Goal: Task Accomplishment & Management: Use online tool/utility

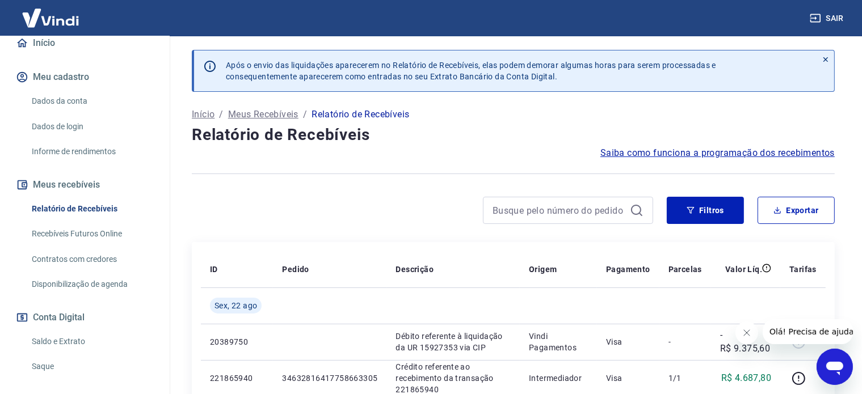
scroll to position [113, 0]
click at [51, 344] on link "Saldo e Extrato" at bounding box center [91, 340] width 129 height 23
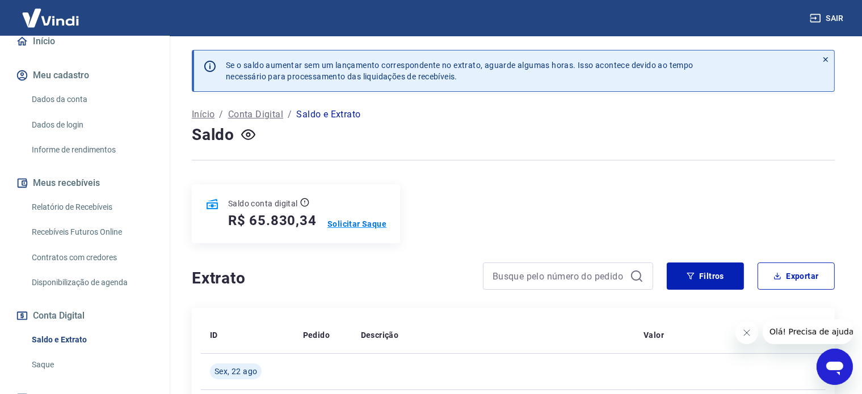
click at [368, 223] on p "Solicitar Saque" at bounding box center [356, 223] width 59 height 11
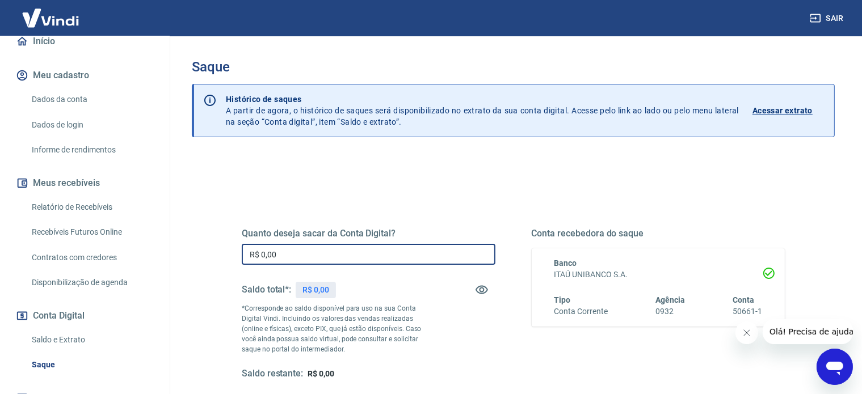
click at [317, 258] on input "R$ 0,00" at bounding box center [369, 254] width 254 height 21
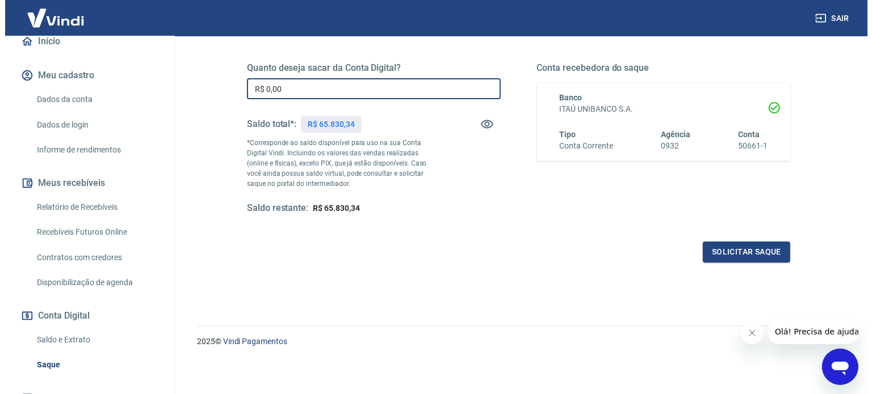
scroll to position [109, 0]
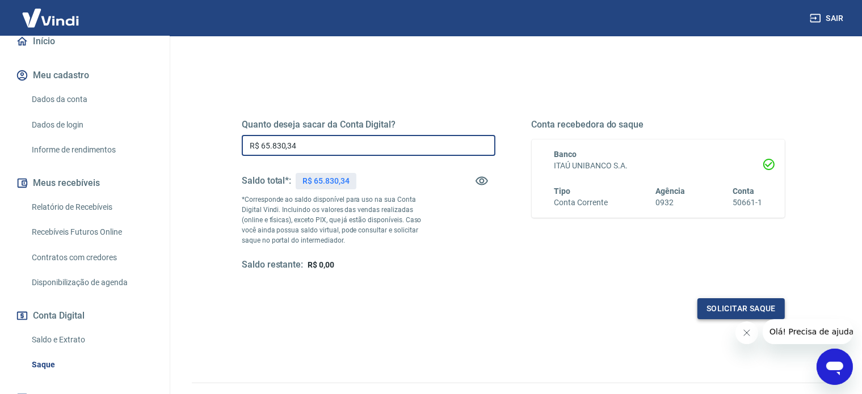
type input "R$ 65.830,34"
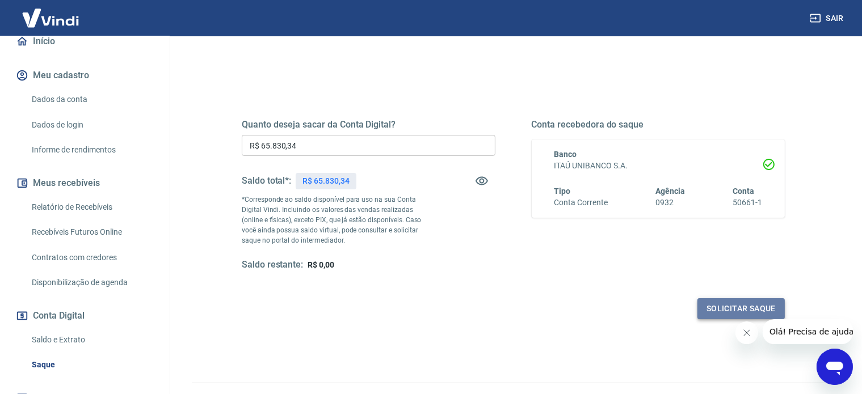
click at [726, 308] on button "Solicitar saque" at bounding box center [740, 308] width 87 height 21
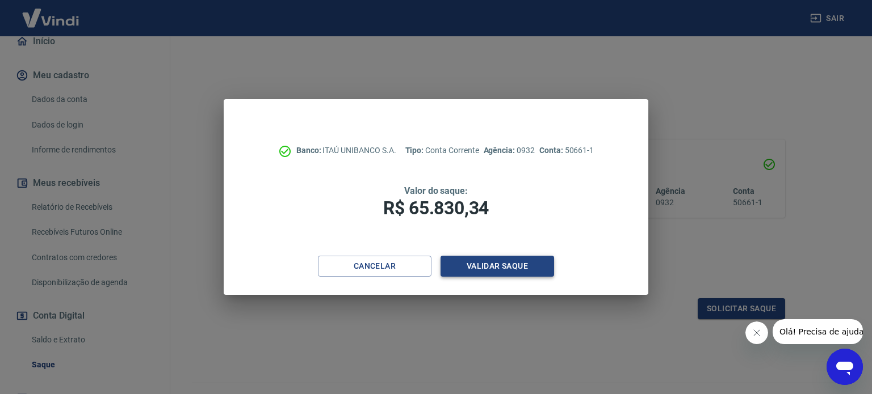
click at [508, 271] on button "Validar saque" at bounding box center [496, 266] width 113 height 21
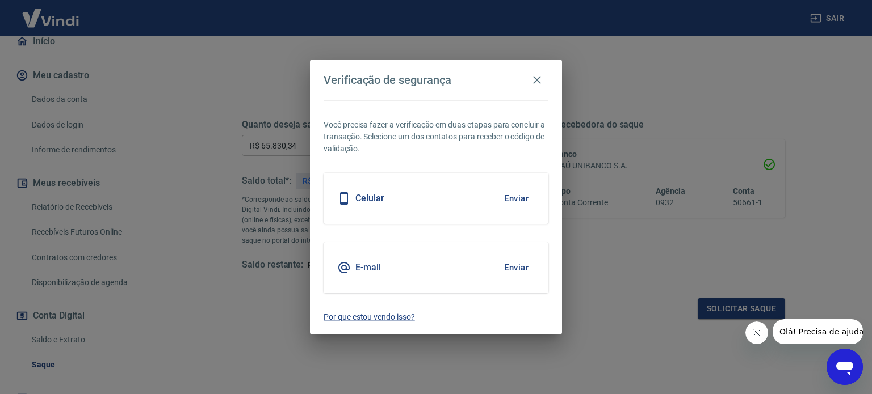
click at [515, 268] on button "Enviar" at bounding box center [516, 268] width 37 height 24
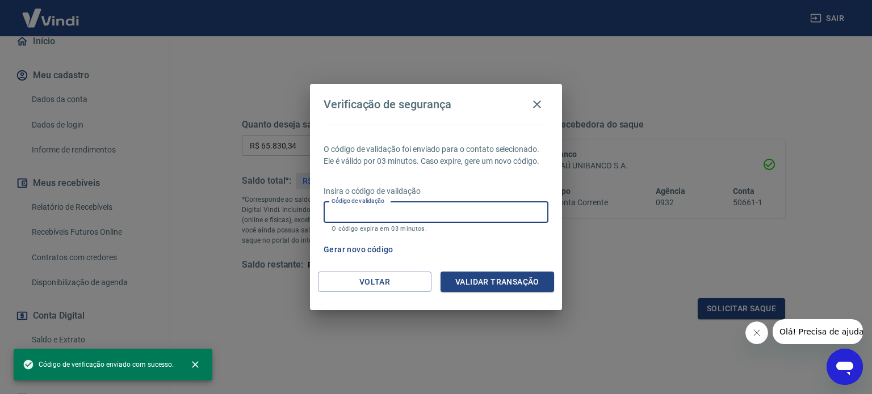
click at [436, 217] on input "Código de validação" at bounding box center [435, 212] width 225 height 21
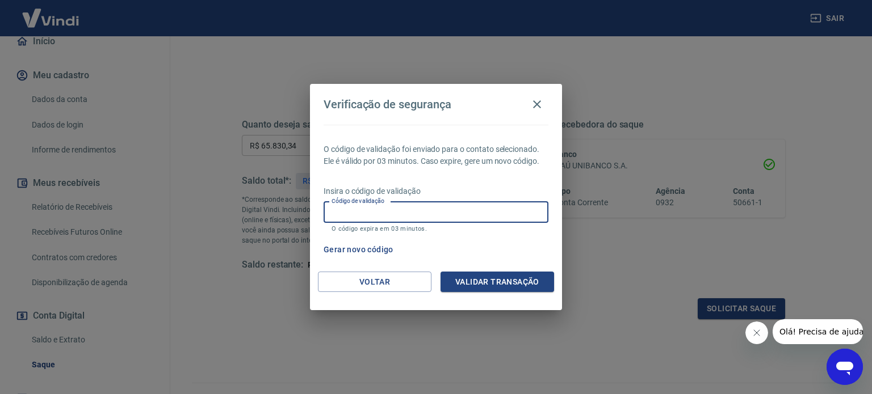
click at [498, 144] on p "O código de validação foi enviado para o contato selecionado. Ele é válido por …" at bounding box center [435, 156] width 225 height 24
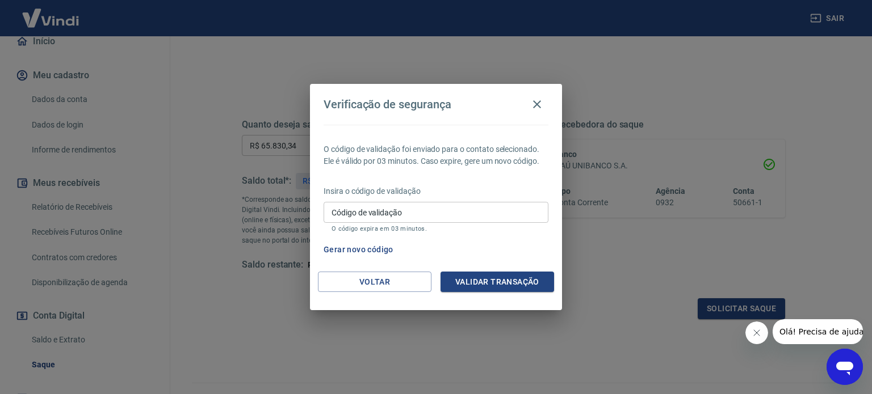
click at [410, 204] on input "Código de validação" at bounding box center [435, 212] width 225 height 21
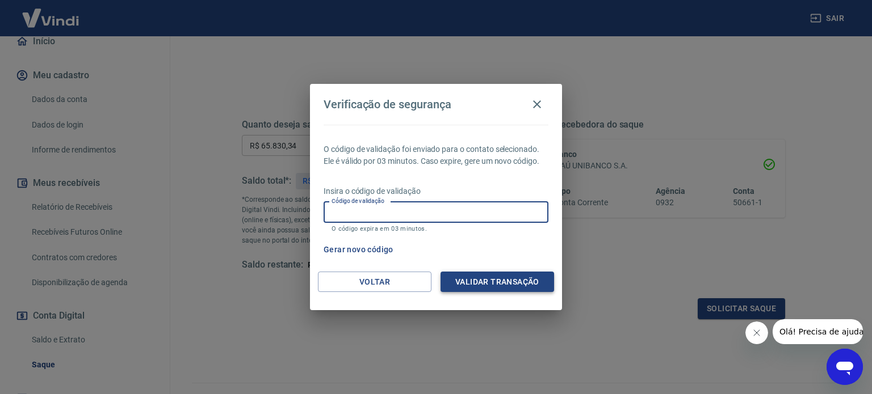
paste input "422971"
type input "422971"
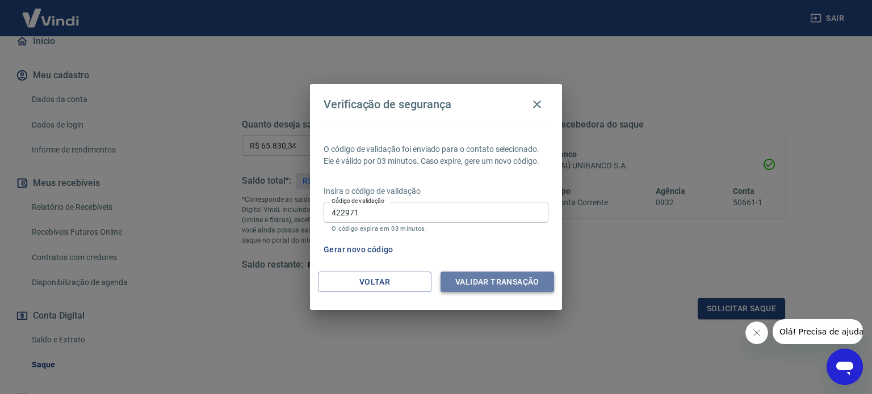
click at [514, 285] on button "Validar transação" at bounding box center [496, 282] width 113 height 21
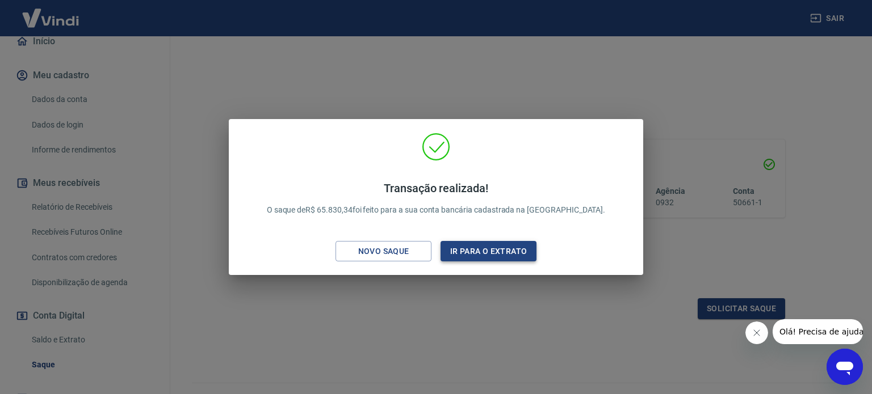
click at [484, 242] on button "Ir para o extrato" at bounding box center [488, 251] width 96 height 21
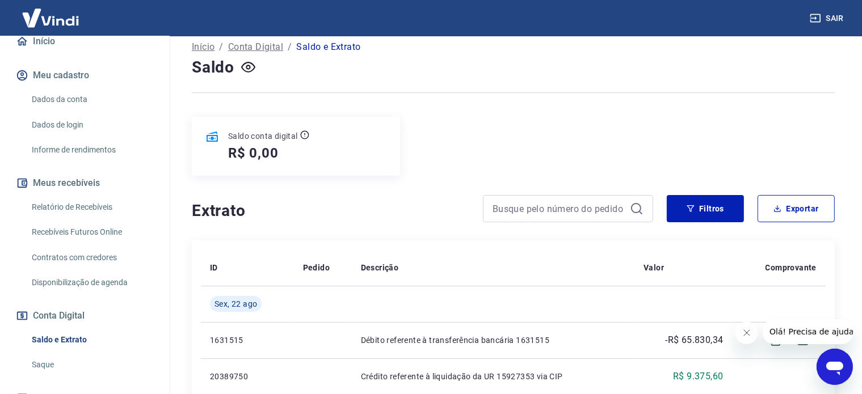
scroll to position [170, 0]
